Goal: Task Accomplishment & Management: Manage account settings

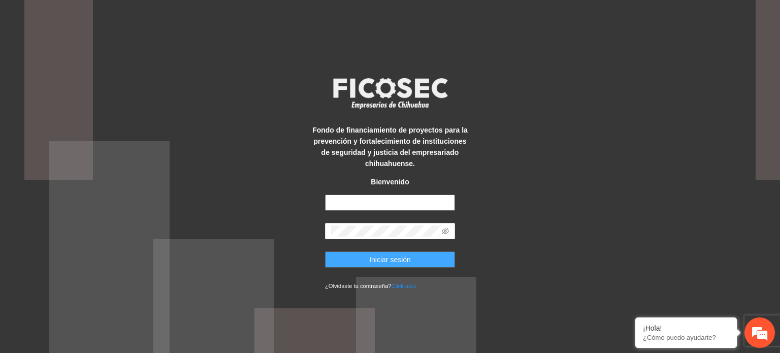
type input "**********"
click at [392, 257] on span "Iniciar sesión" at bounding box center [390, 259] width 42 height 11
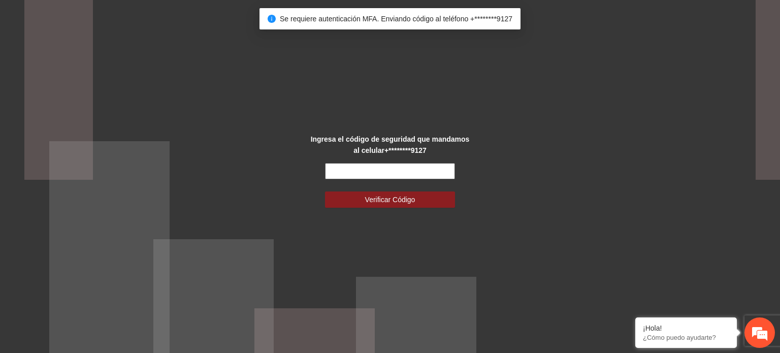
click at [398, 168] on input "text" at bounding box center [390, 171] width 130 height 16
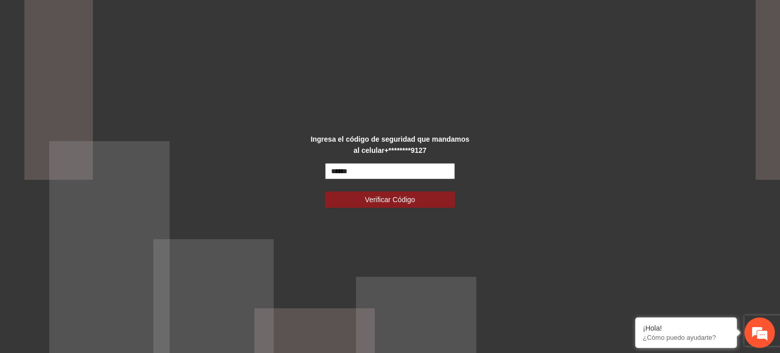
type input "******"
click at [325, 192] on button "Verificar Código" at bounding box center [390, 200] width 130 height 16
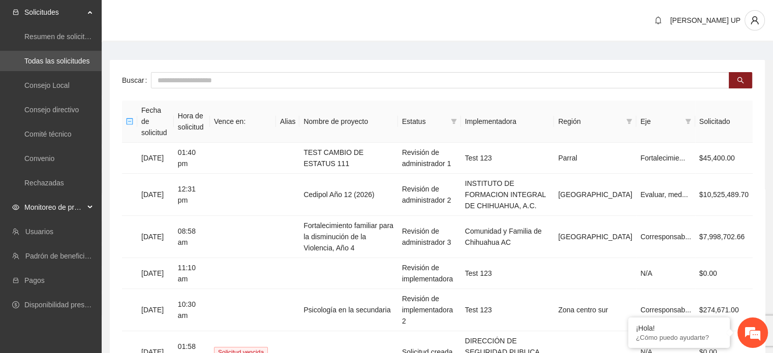
click at [55, 210] on span "Monitoreo de proyectos" at bounding box center [54, 207] width 60 height 20
click at [47, 276] on link "Activos" at bounding box center [35, 280] width 23 height 8
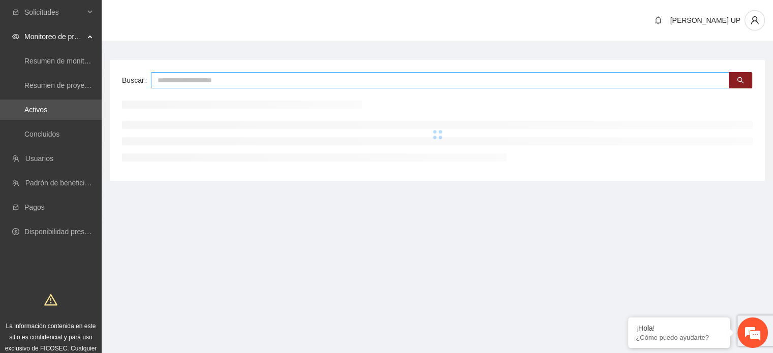
click at [167, 80] on input "text" at bounding box center [440, 80] width 578 height 16
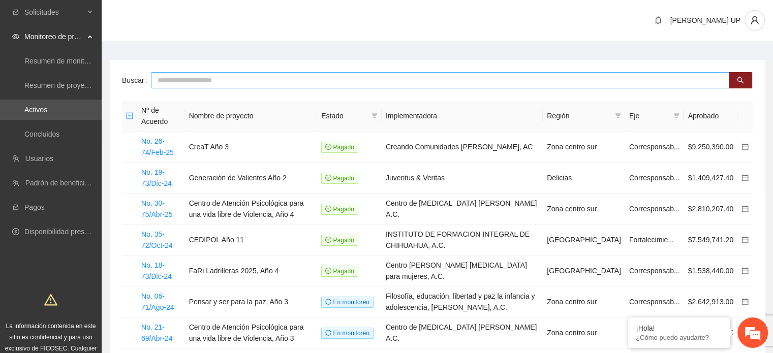
type input "*"
type input "*******"
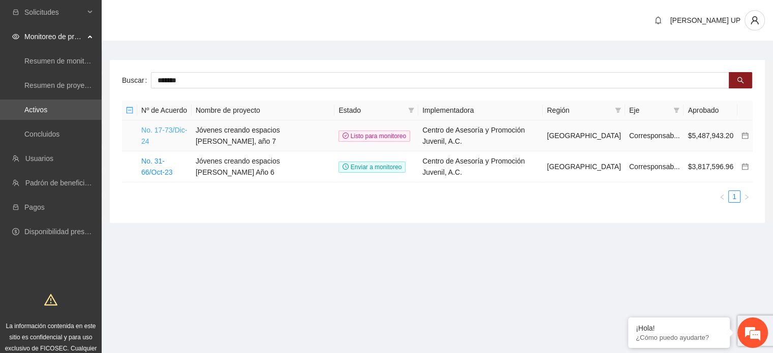
click at [173, 128] on link "No. 17-73/Dic-24" at bounding box center [164, 135] width 46 height 19
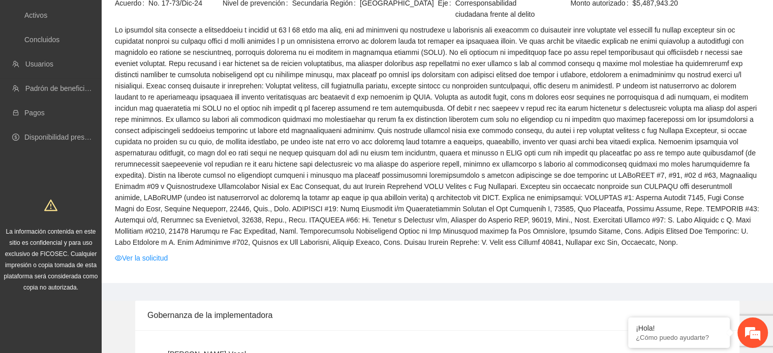
scroll to position [95, 0]
click at [151, 260] on link "Ver la solicitud" at bounding box center [141, 257] width 53 height 11
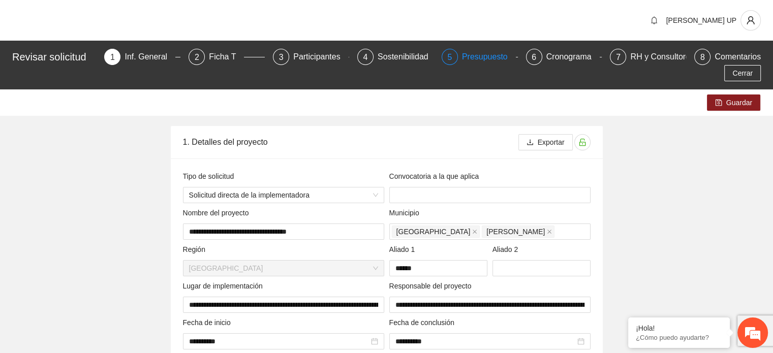
type input "**********"
click at [462, 61] on div "Presupuesto" at bounding box center [489, 57] width 54 height 16
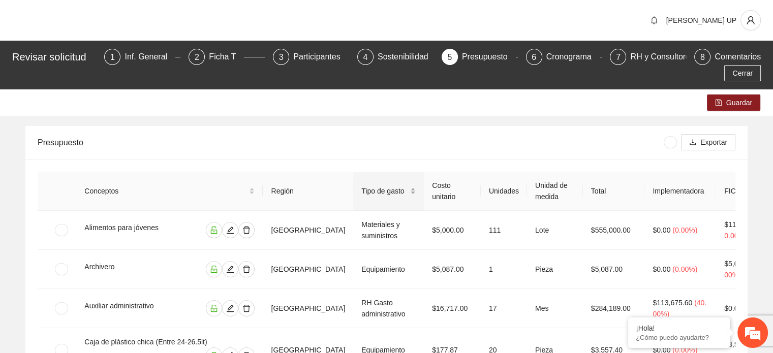
click at [380, 185] on span "Tipo de gasto" at bounding box center [384, 190] width 47 height 11
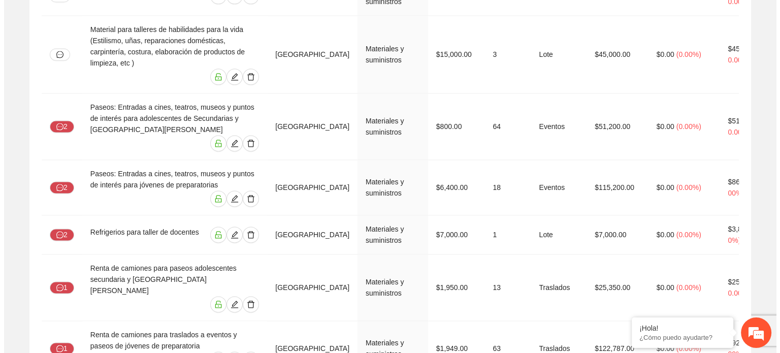
scroll to position [2195, 0]
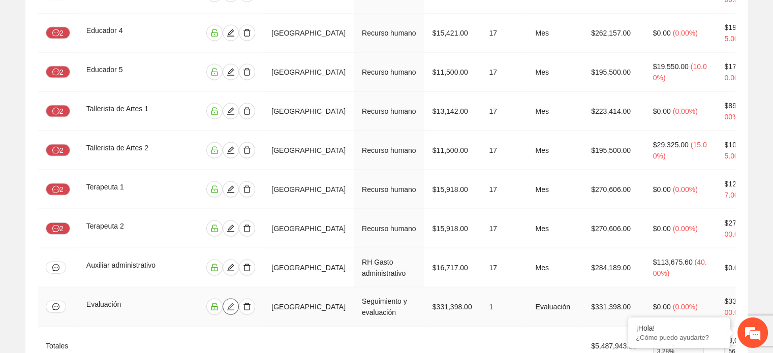
click at [235, 303] on icon "edit" at bounding box center [231, 307] width 8 height 8
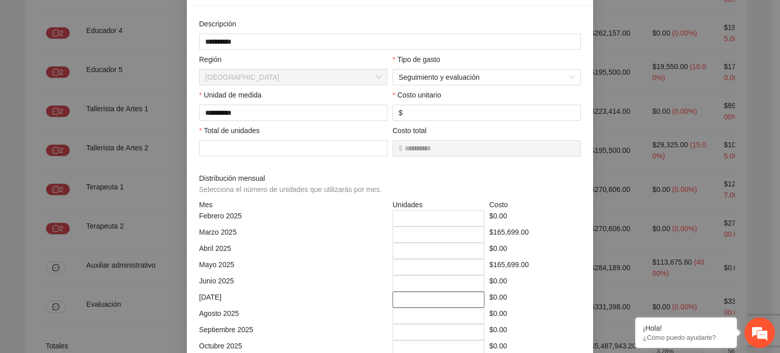
scroll to position [356, 0]
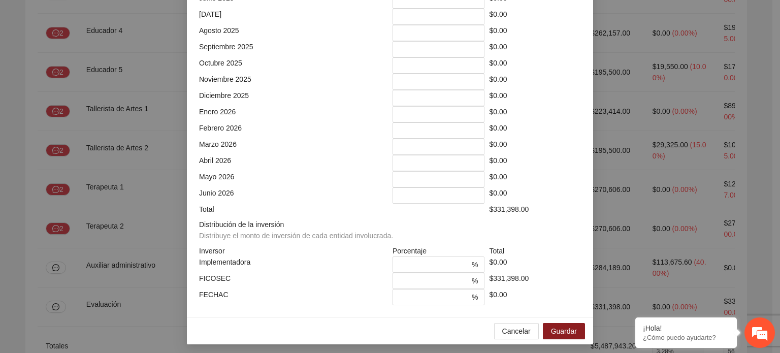
drag, startPoint x: 428, startPoint y: 153, endPoint x: 549, endPoint y: 81, distance: 140.1
click at [549, 81] on div "$0.00" at bounding box center [535, 82] width 97 height 16
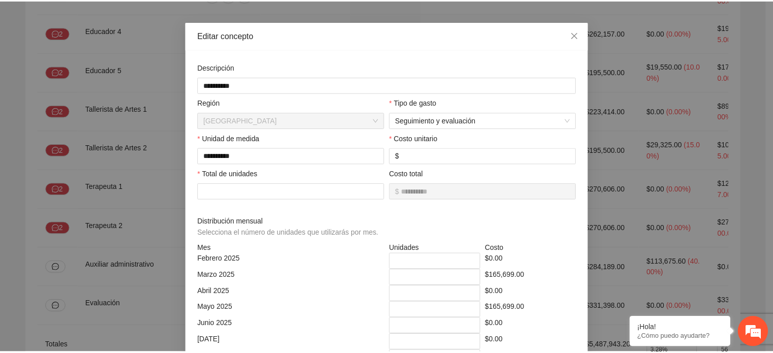
scroll to position [0, 0]
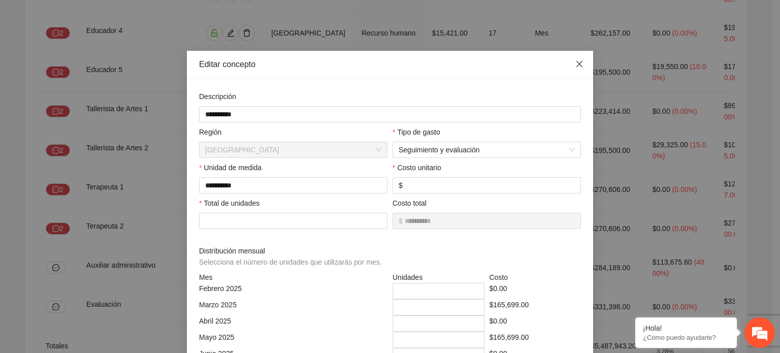
click at [581, 65] on span "Close" at bounding box center [579, 64] width 27 height 27
